Goal: Information Seeking & Learning: Learn about a topic

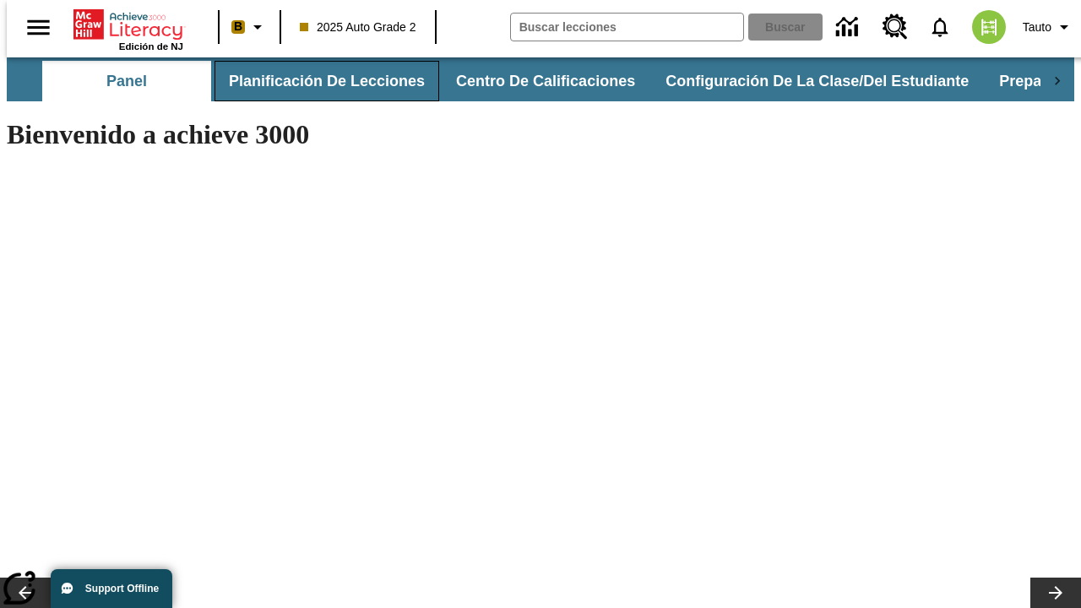
click at [317, 81] on button "Planificación de lecciones" at bounding box center [326, 81] width 225 height 41
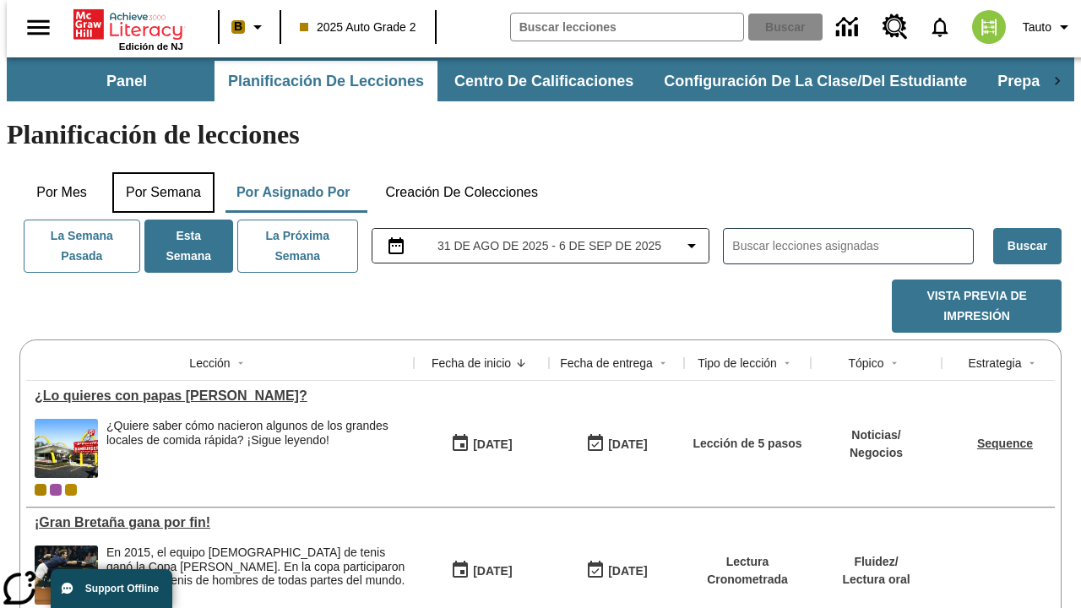
click at [158, 172] on button "Por semana" at bounding box center [163, 192] width 102 height 41
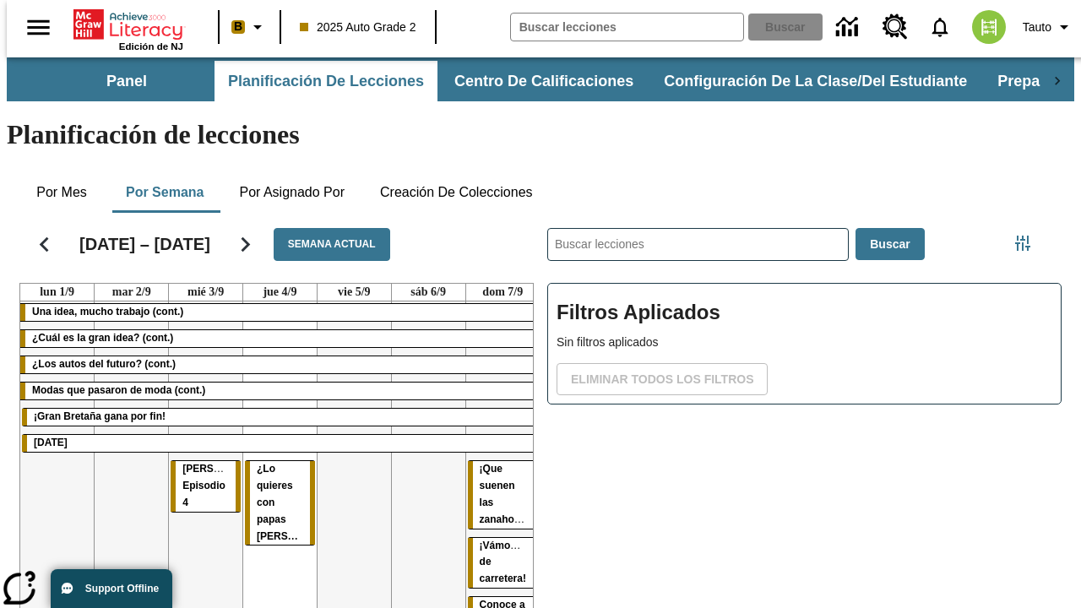
drag, startPoint x: 189, startPoint y: 405, endPoint x: 496, endPoint y: 423, distance: 307.0
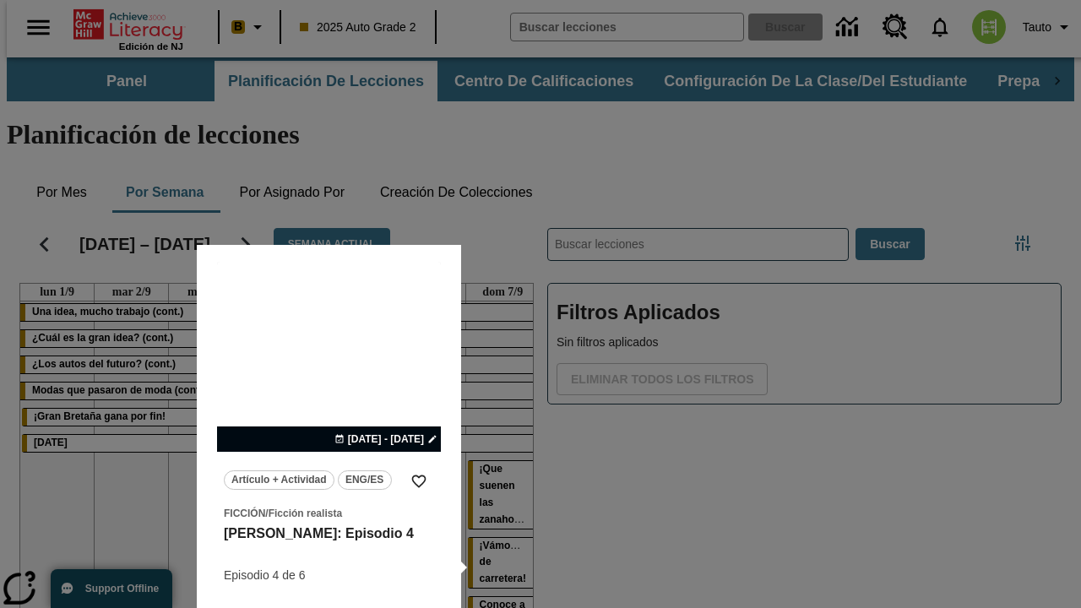
scroll to position [57, 0]
